Goal: Transaction & Acquisition: Purchase product/service

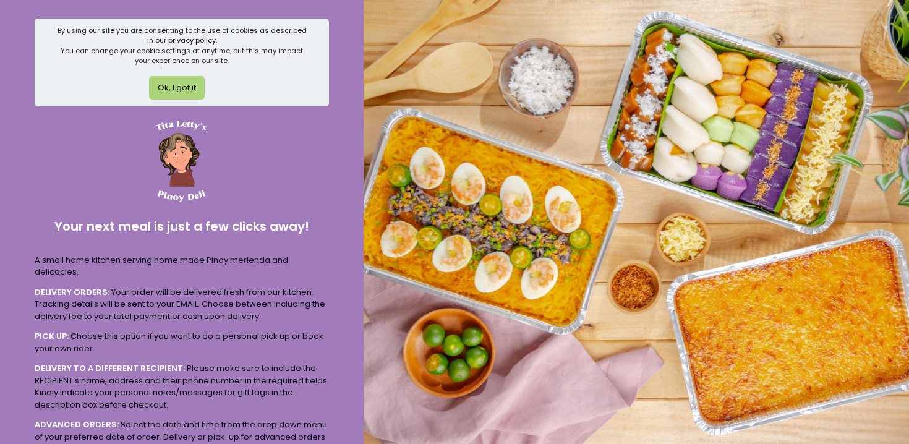
click at [179, 90] on button "Ok, I got it" at bounding box center [177, 88] width 56 height 24
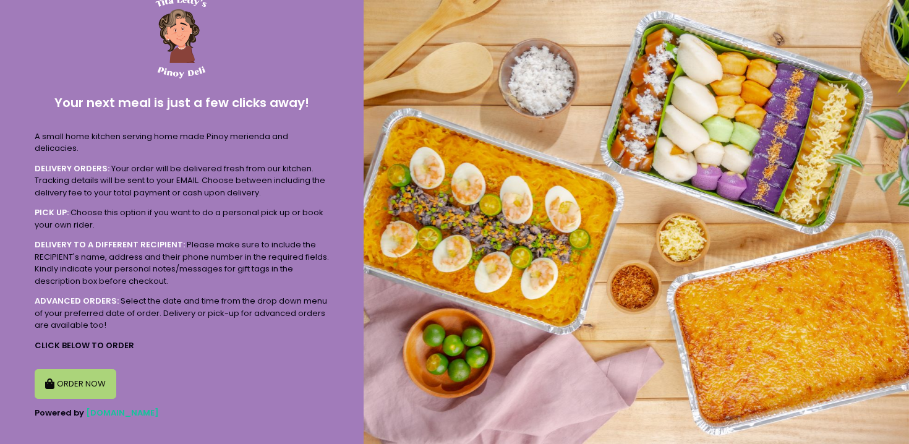
scroll to position [45, 0]
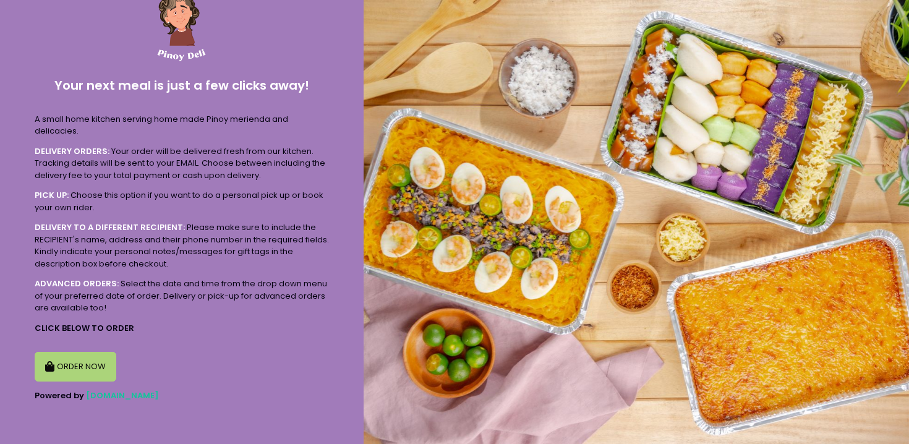
click at [80, 371] on button "ORDER NOW" at bounding box center [76, 367] width 82 height 30
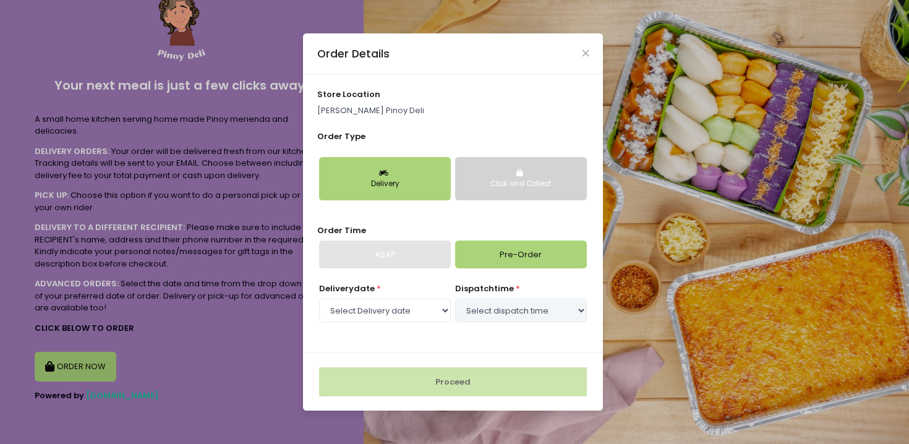
click at [505, 171] on button "Click and Collect" at bounding box center [521, 178] width 132 height 43
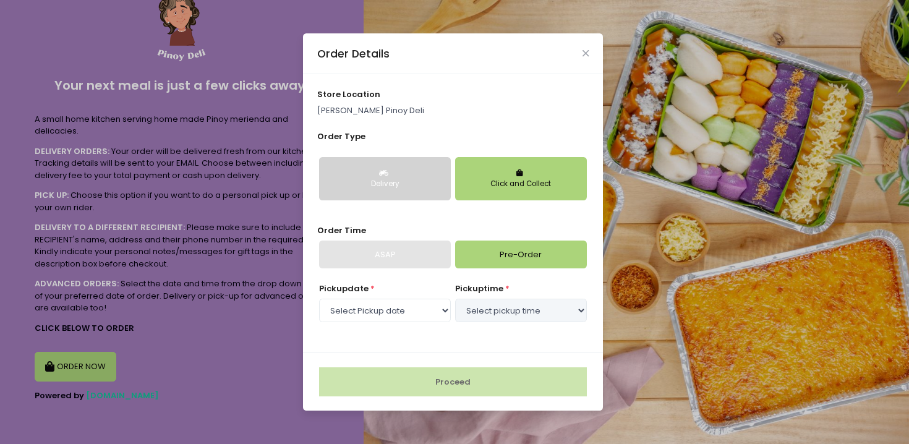
click at [417, 195] on button "Delivery" at bounding box center [385, 178] width 132 height 43
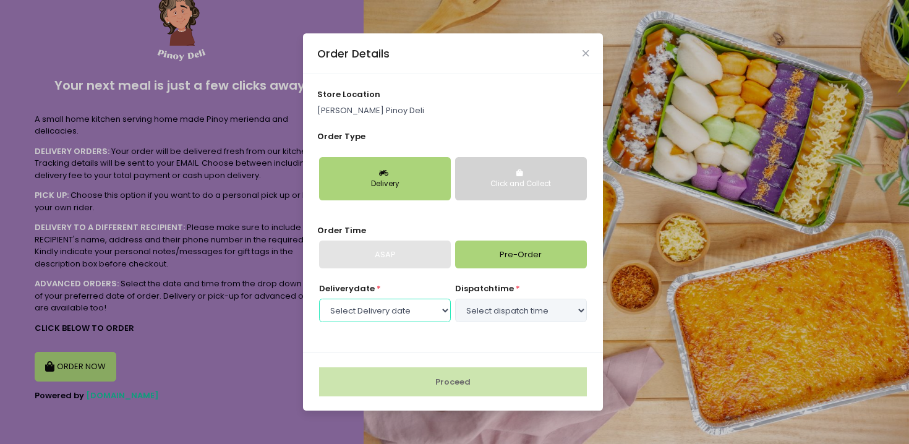
click at [385, 309] on select "Select Delivery date [DATE] [DATE] [DATE] [DATE] [DATE]" at bounding box center [385, 311] width 132 height 24
click at [394, 249] on div "ASAP" at bounding box center [385, 255] width 132 height 28
click at [411, 314] on select "Select Delivery date [DATE] [DATE] [DATE] [DATE] [DATE]" at bounding box center [385, 311] width 132 height 24
select select "[DATE]"
click at [523, 311] on select "Select dispatch time 09:00 AM - 09:30 AM 09:30 AM - 10:00 AM 10:00 AM - 10:30 A…" at bounding box center [521, 311] width 132 height 24
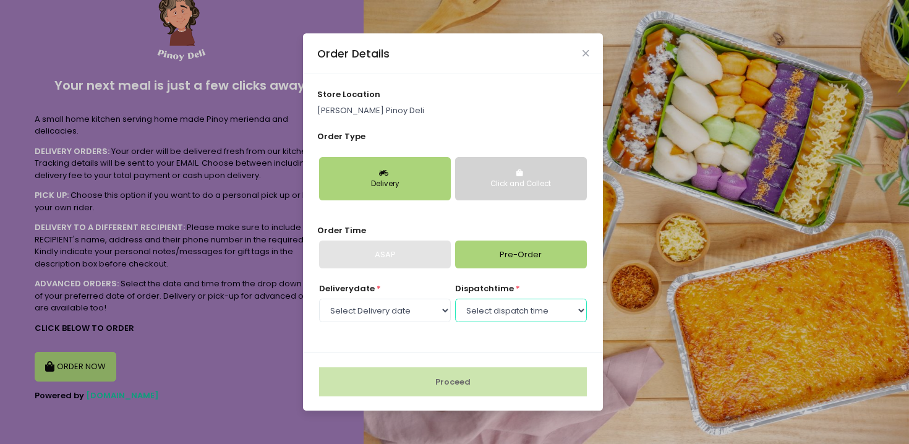
select select "10:00"
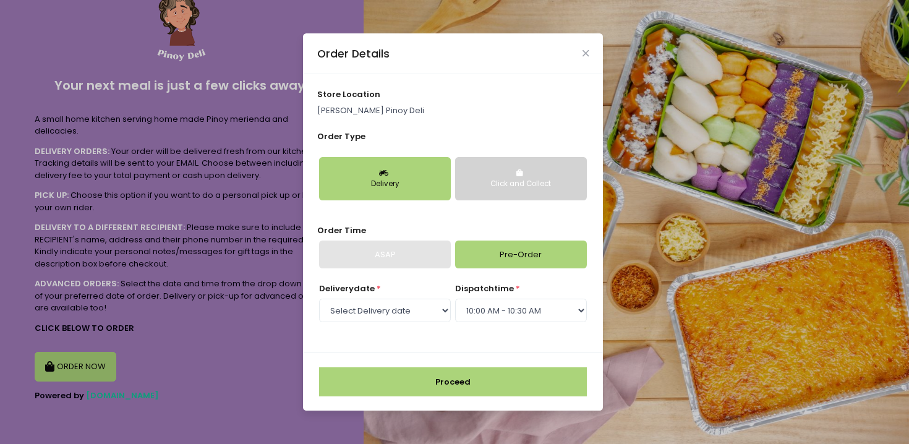
click at [502, 187] on div "Click and Collect" at bounding box center [521, 184] width 114 height 11
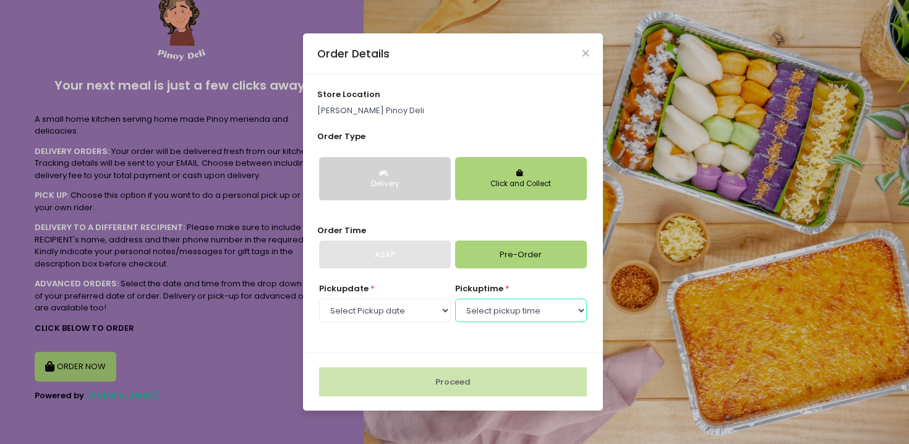
click at [526, 312] on select "Select pickup time 09:00 AM - 09:30 AM 09:30 AM - 10:00 AM 10:00 AM - 10:30 AM …" at bounding box center [521, 311] width 132 height 24
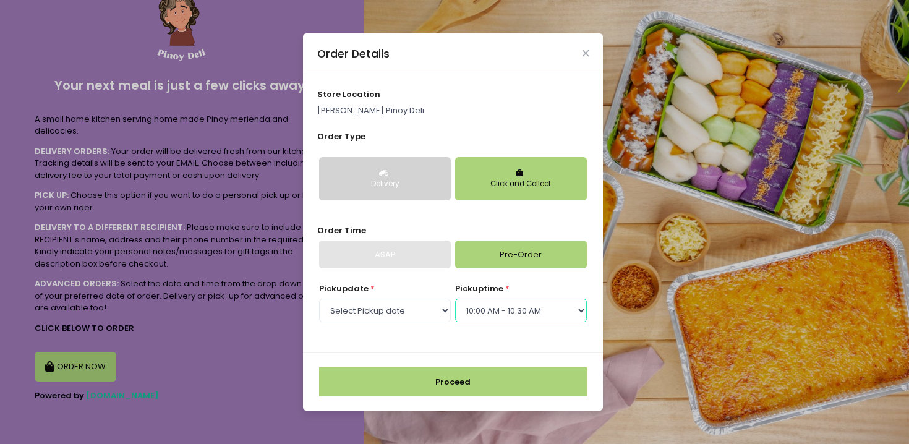
click at [506, 309] on select "Select pickup time 09:00 AM - 09:30 AM 09:30 AM - 10:00 AM 10:00 AM - 10:30 AM …" at bounding box center [521, 311] width 132 height 24
click at [456, 351] on div "store location [PERSON_NAME] Pinoy Deli Order Type Delivery Click and Collect O…" at bounding box center [453, 213] width 300 height 278
click at [519, 309] on select "Select pickup time 09:00 AM - 09:30 AM 09:30 AM - 10:00 AM 10:00 AM - 10:30 AM …" at bounding box center [521, 311] width 132 height 24
select select "09:30"
click at [478, 338] on div "Pickup date * Select Pickup date [DATE] [DATE] [DATE] [DATE] [DATE] pickup time…" at bounding box center [453, 311] width 272 height 56
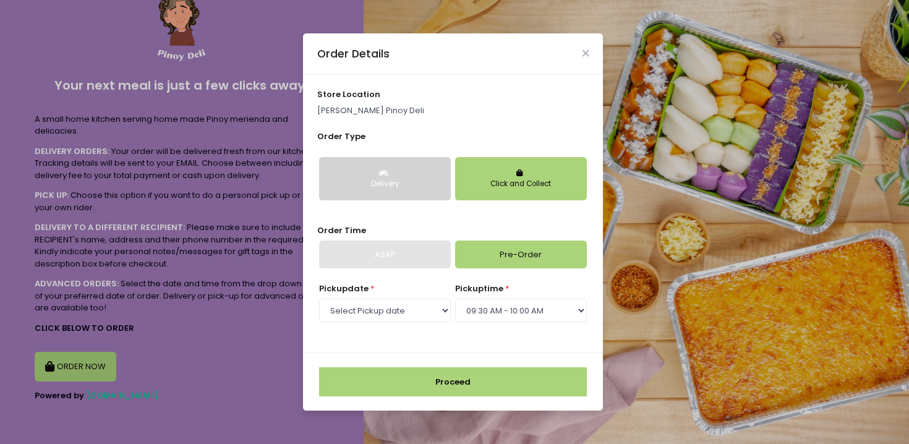
click at [449, 380] on button "Proceed" at bounding box center [453, 382] width 268 height 30
